Goal: Find specific page/section: Find specific page/section

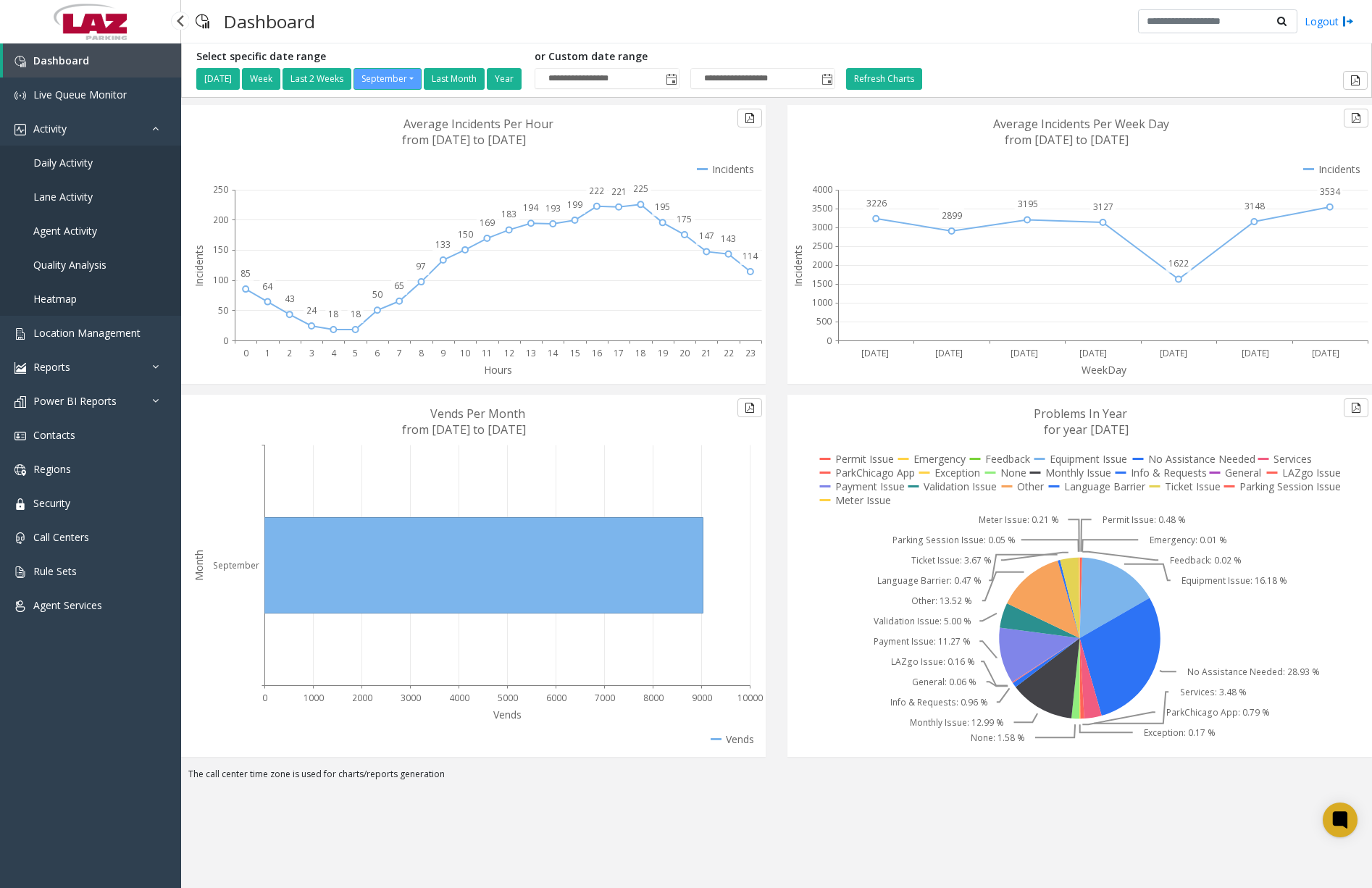
drag, startPoint x: 0, startPoint y: 0, endPoint x: 92, endPoint y: 161, distance: 185.4
click at [92, 161] on span "Daily Activity" at bounding box center [63, 162] width 59 height 14
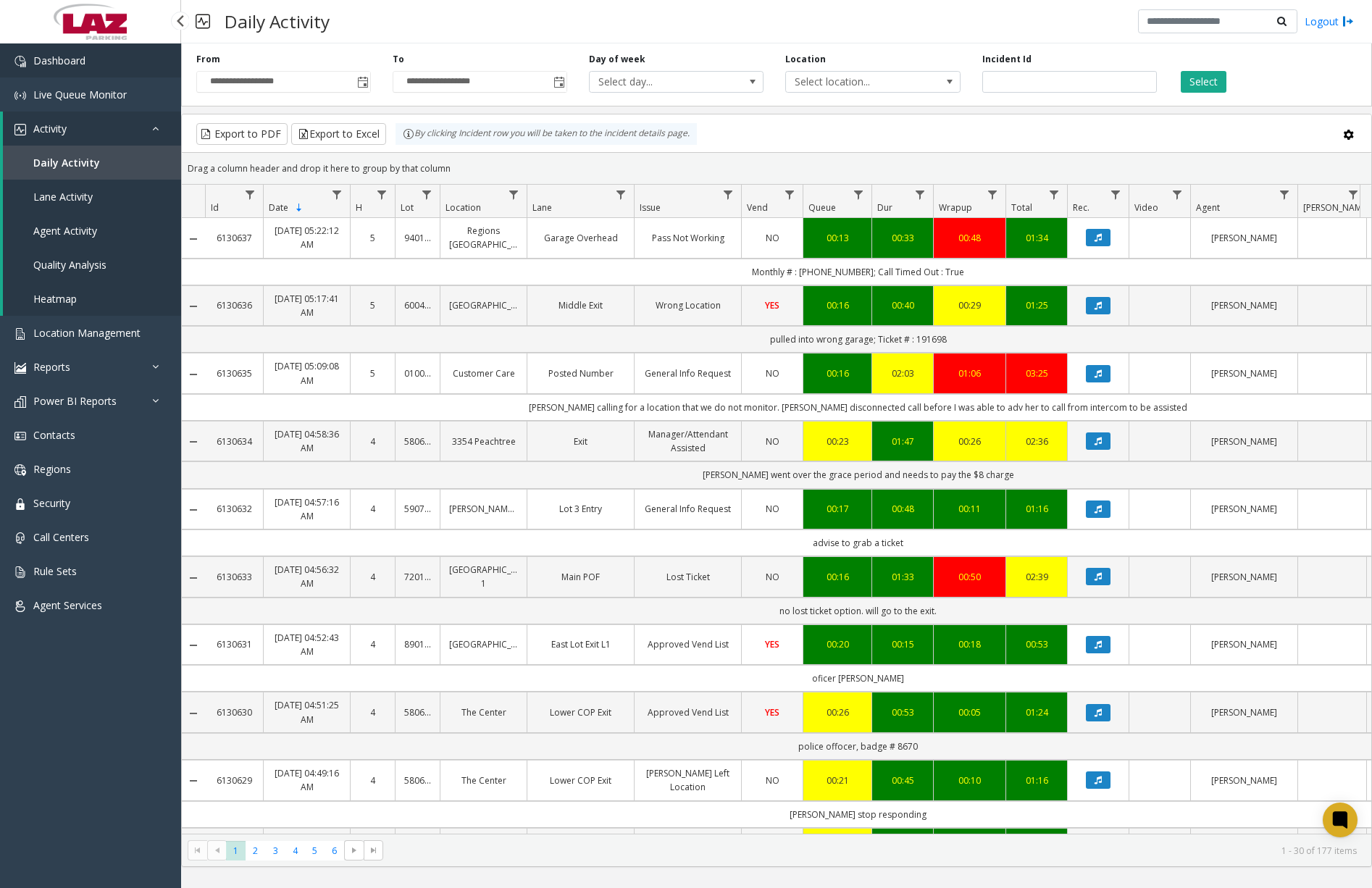
click at [117, 71] on link "Dashboard" at bounding box center [90, 60] width 181 height 34
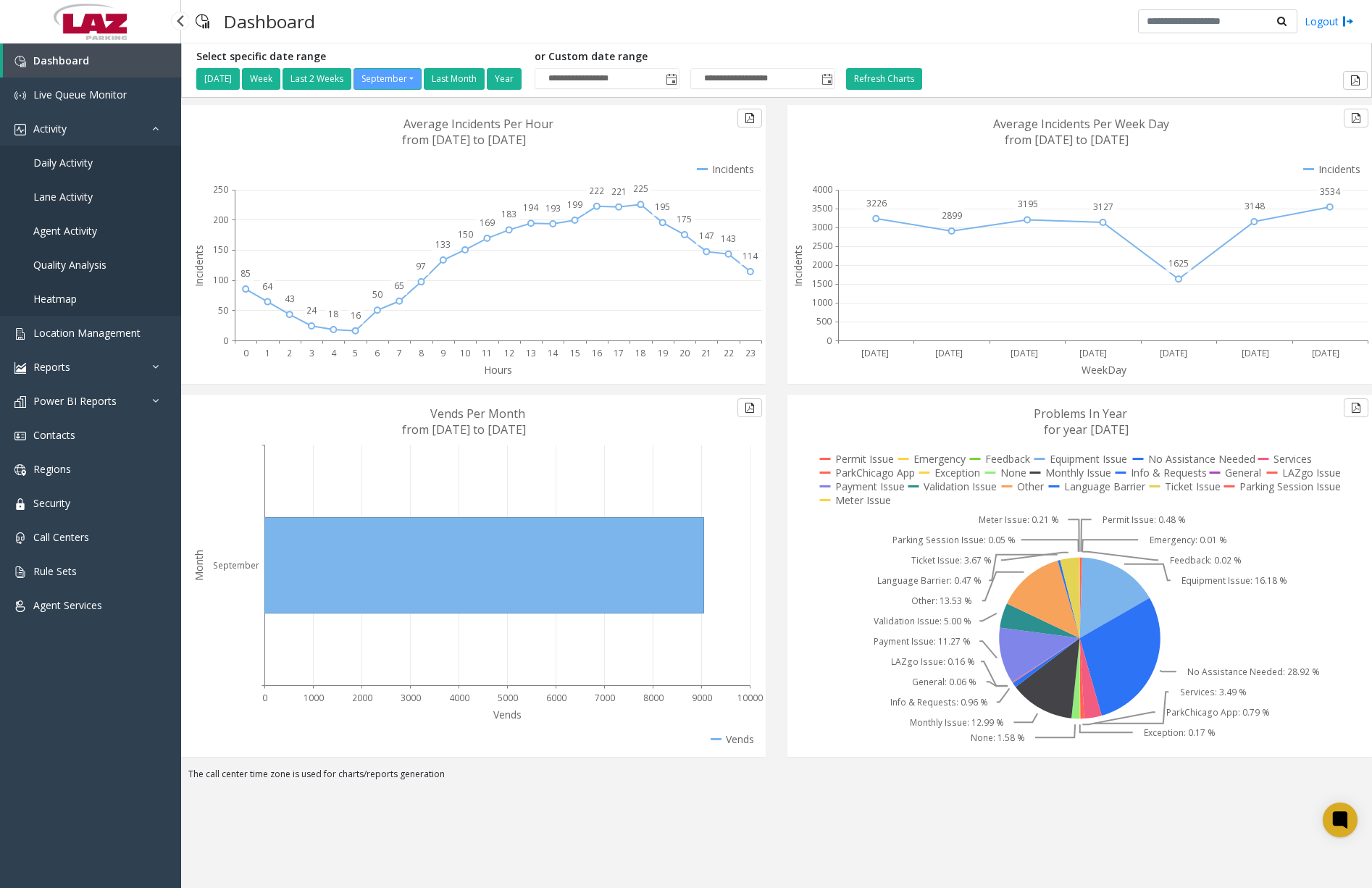
click at [65, 170] on link "Daily Activity" at bounding box center [90, 162] width 181 height 34
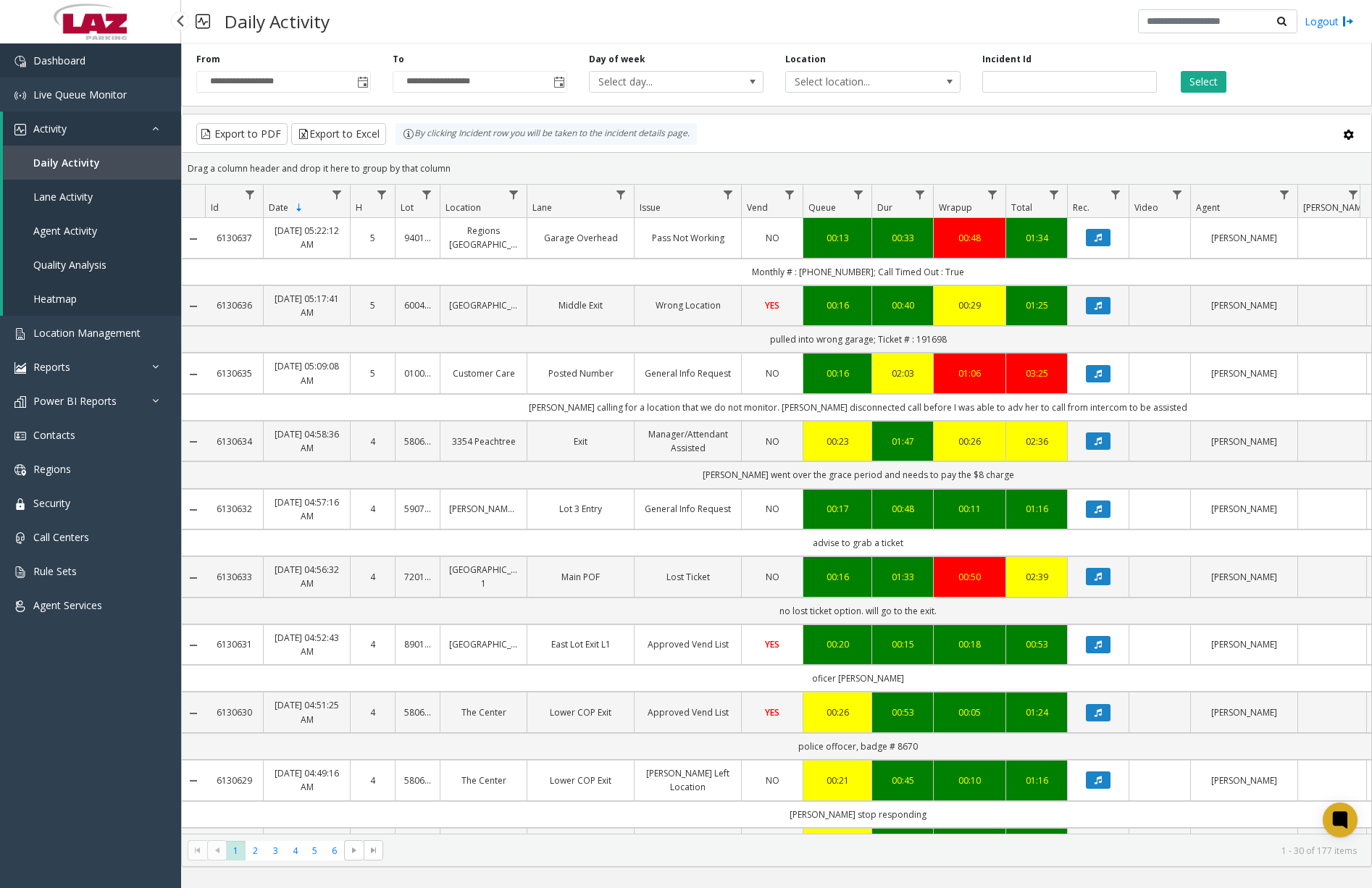
click at [115, 63] on link "Dashboard" at bounding box center [90, 60] width 181 height 34
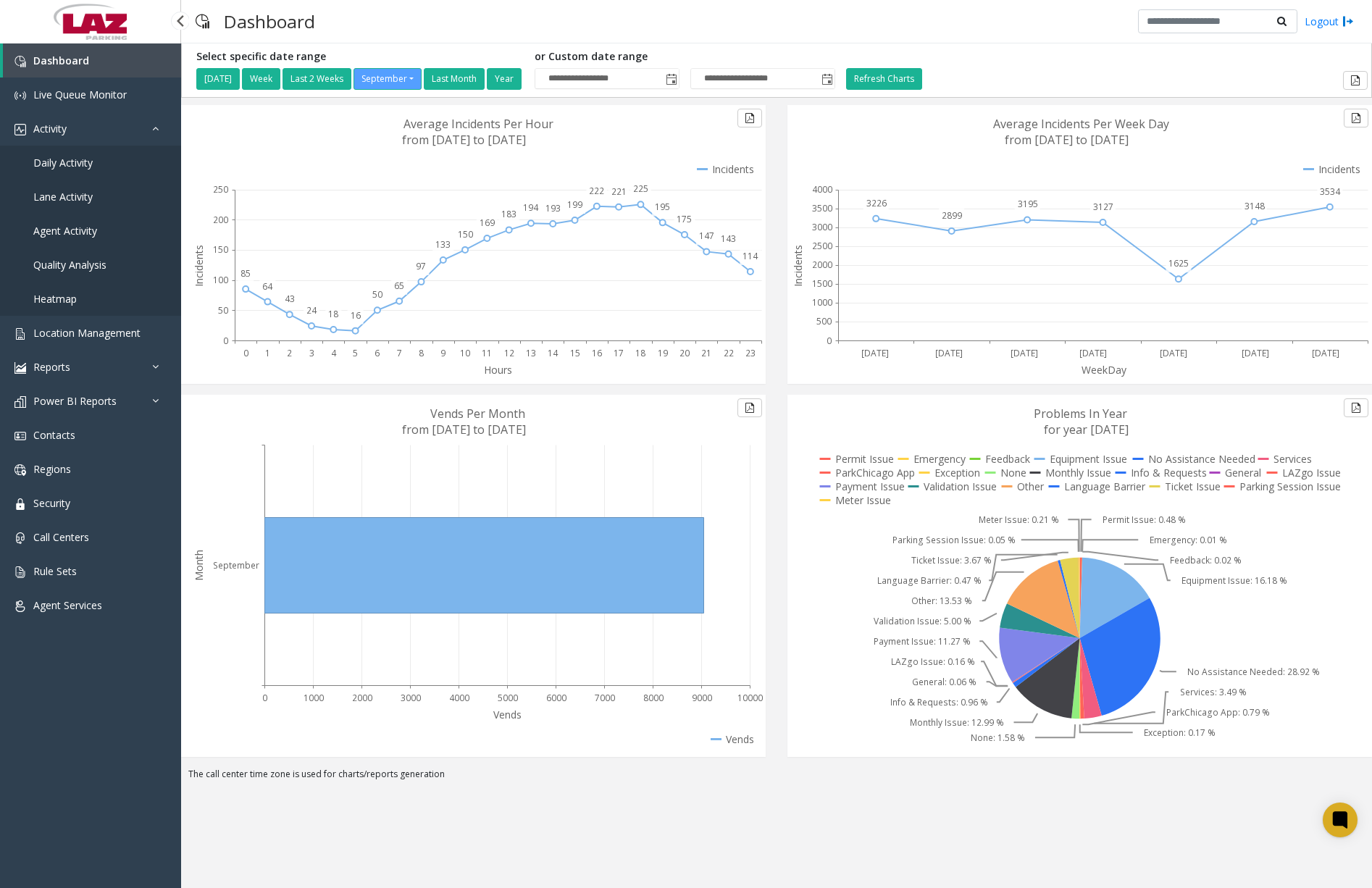
click at [76, 162] on span "Daily Activity" at bounding box center [63, 162] width 59 height 14
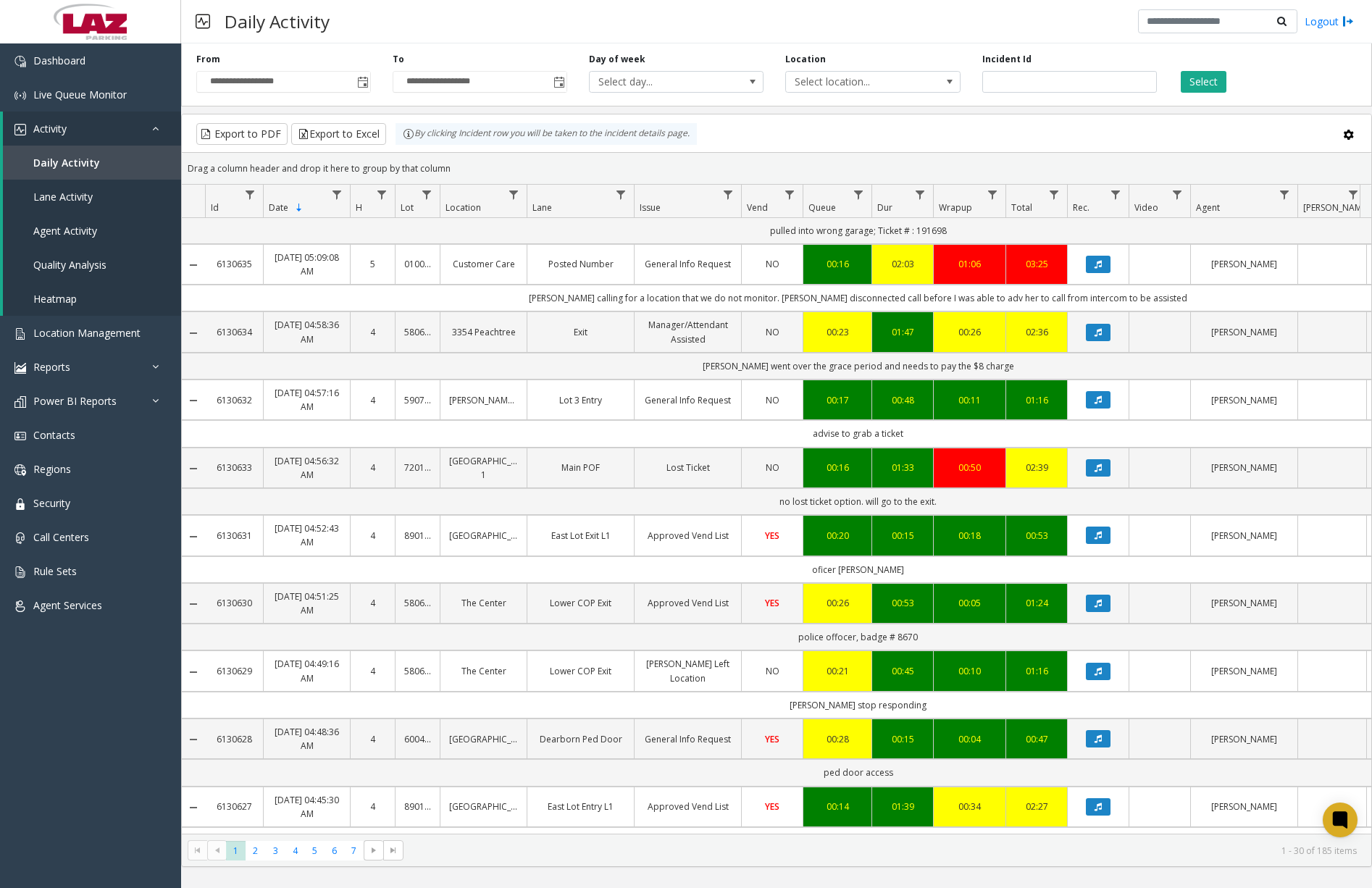
scroll to position [941, 0]
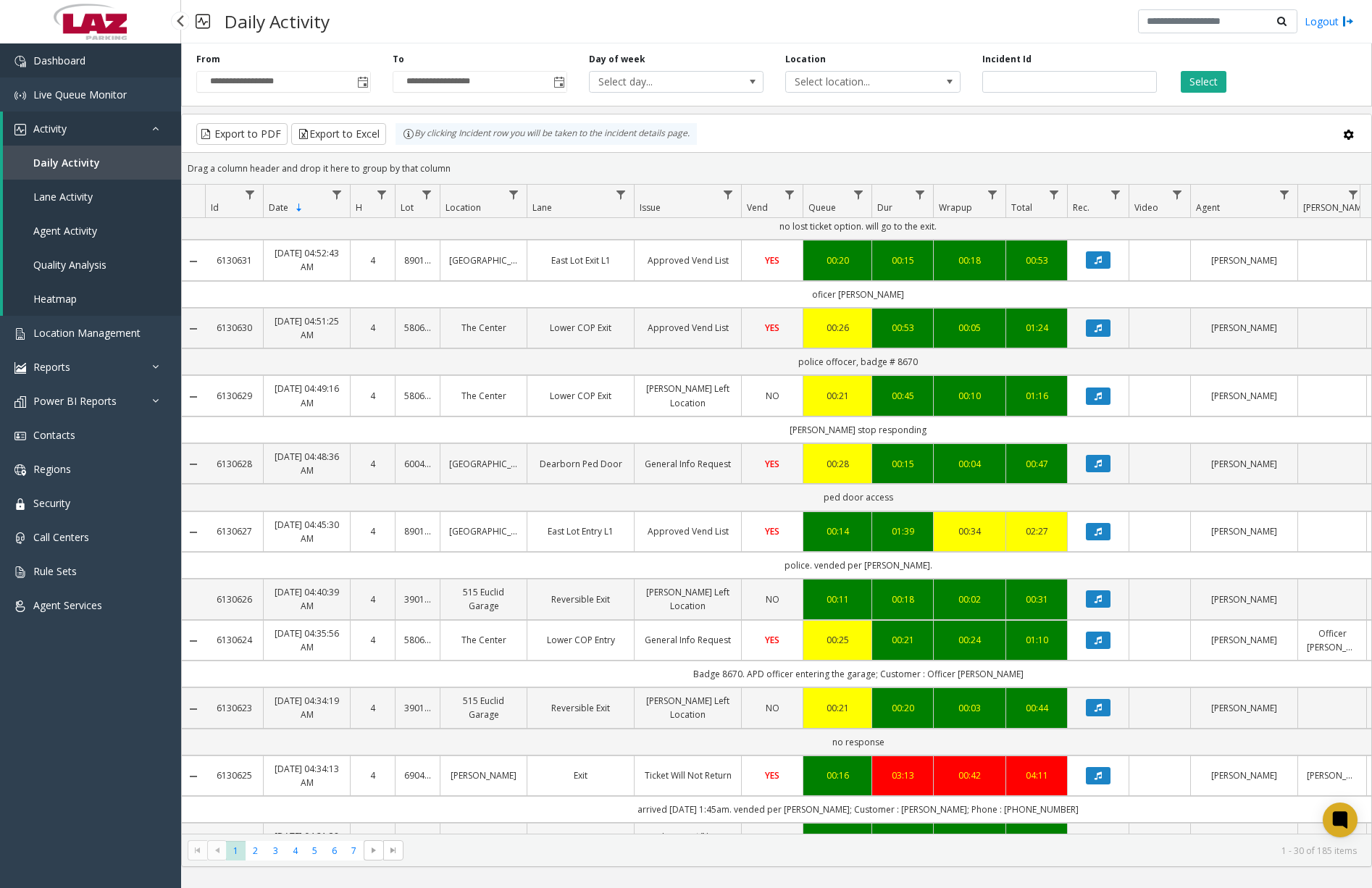
click at [47, 63] on span "Dashboard" at bounding box center [59, 60] width 52 height 14
